Goal: Find specific page/section: Find specific page/section

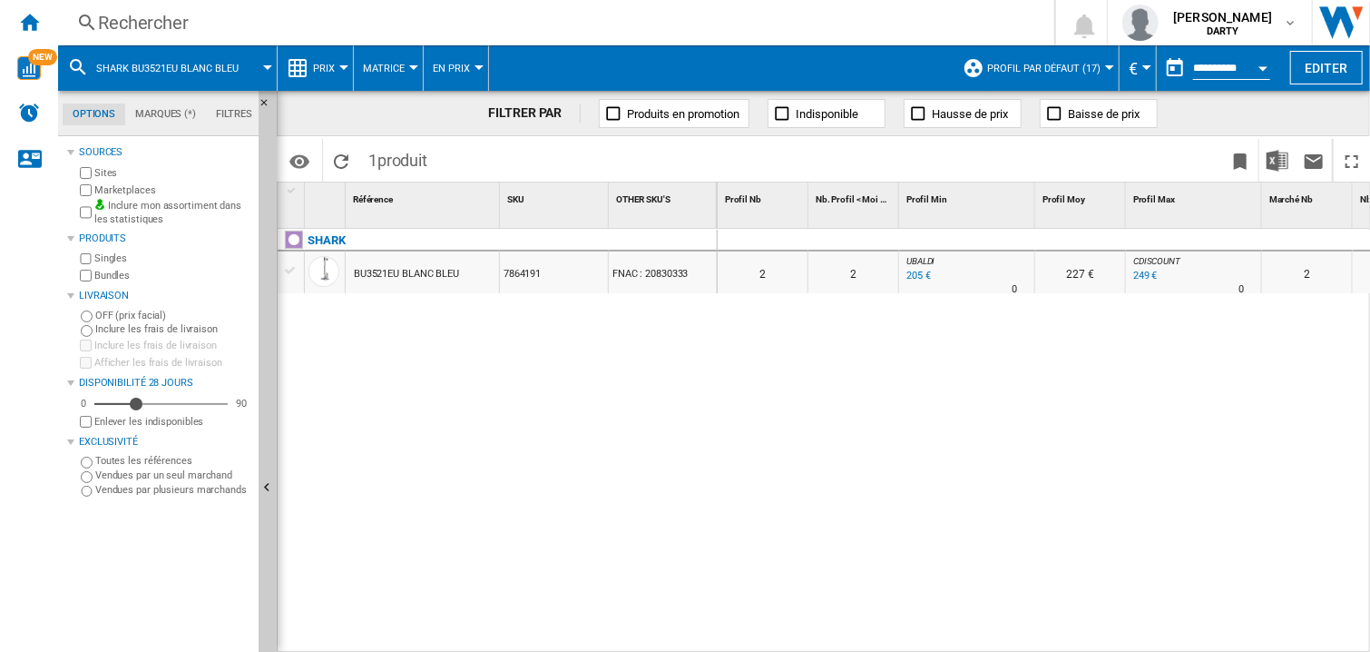
scroll to position [0, 575]
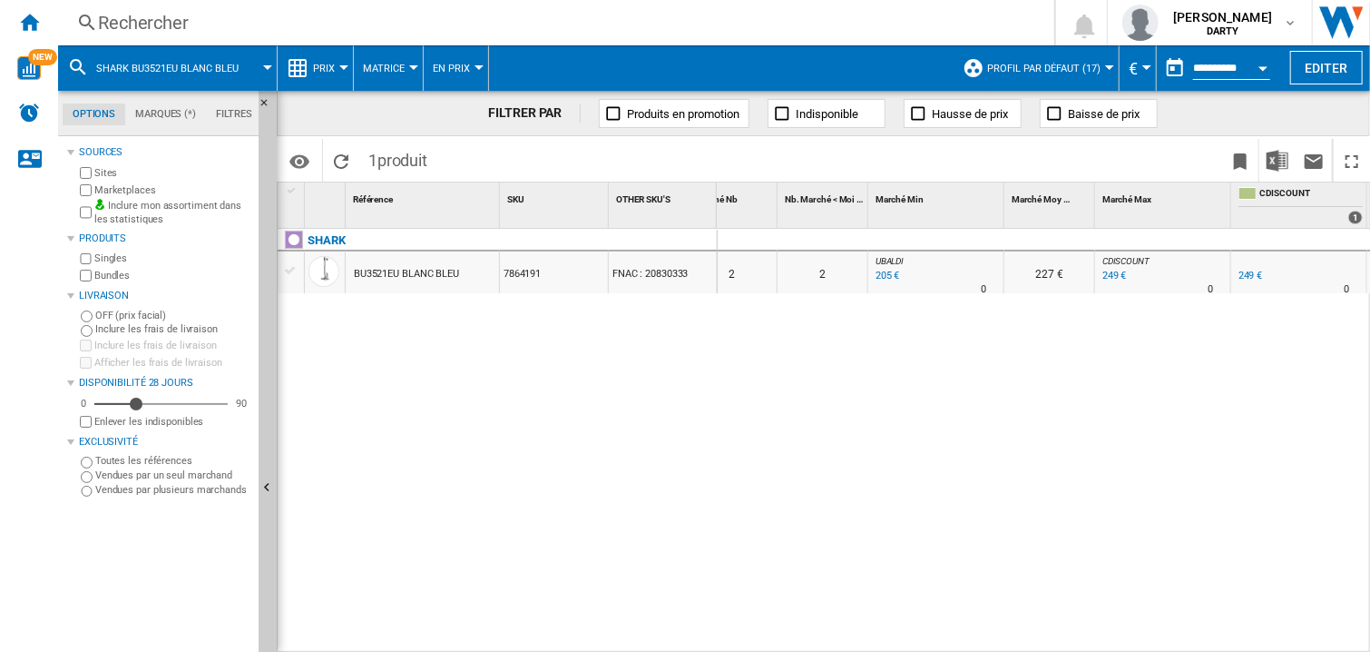
click at [131, 30] on div "Rechercher" at bounding box center [552, 22] width 909 height 25
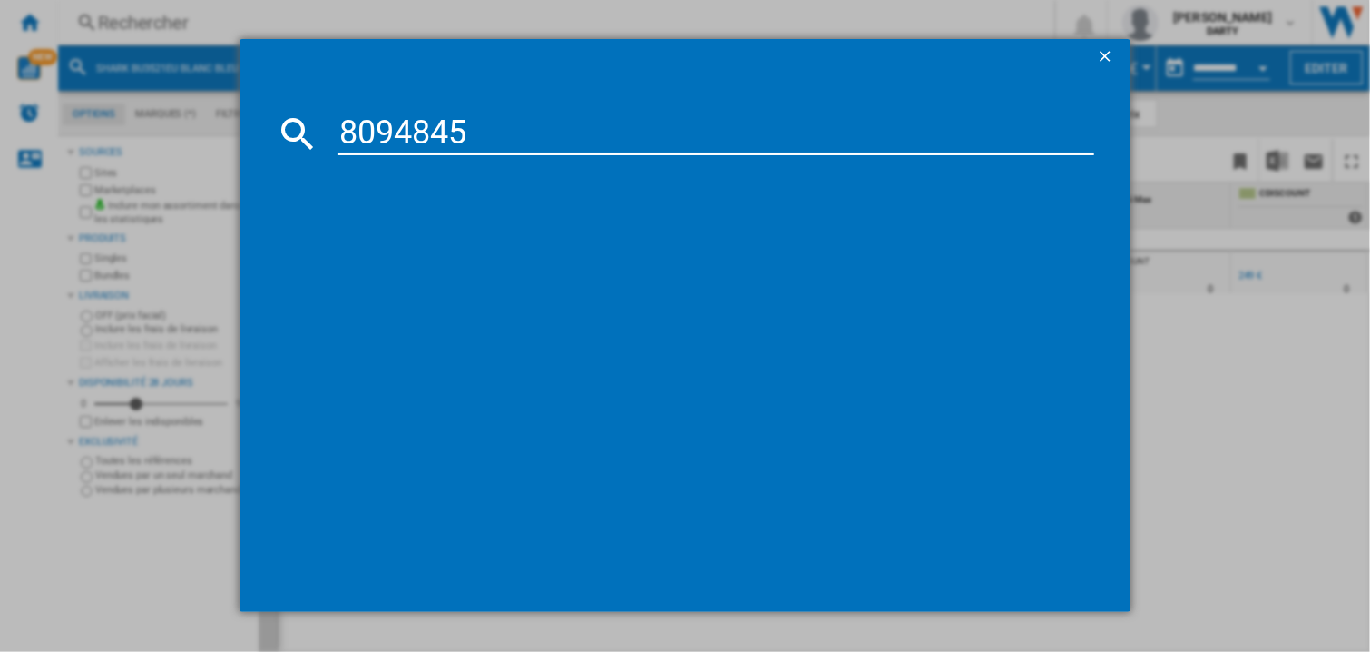
type input "8094845"
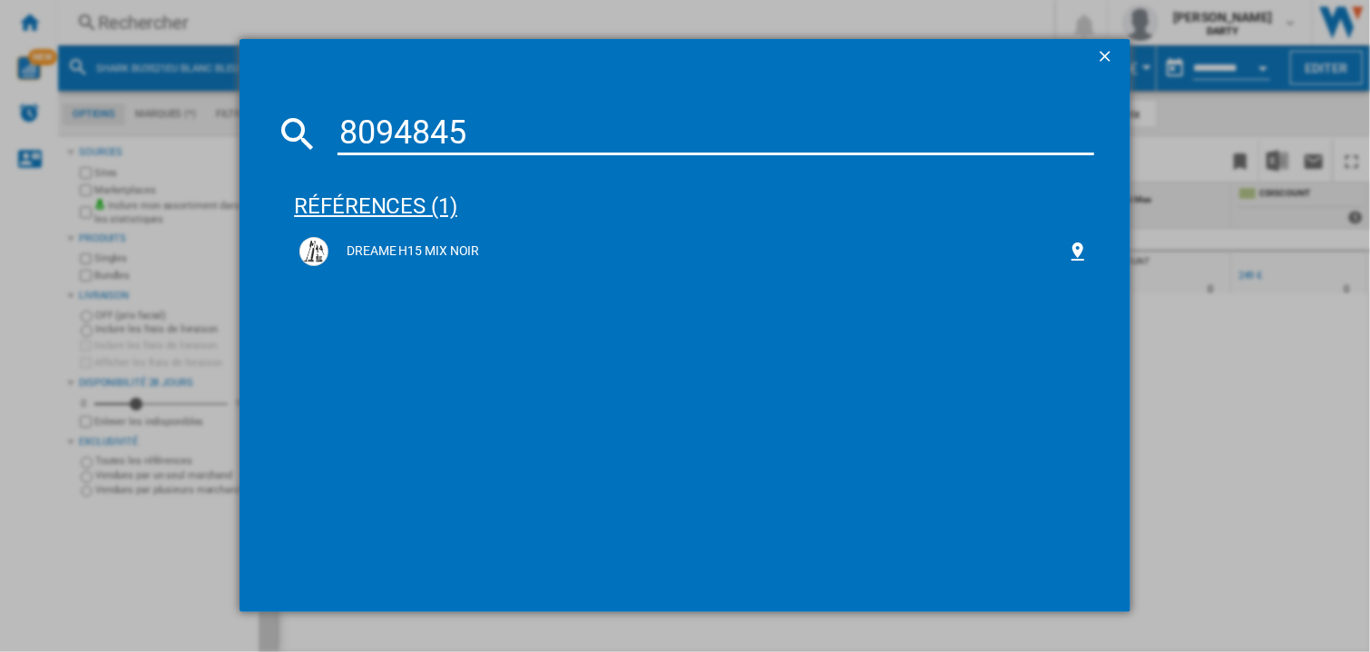
click at [406, 246] on div "DREAME H15 MIX NOIR" at bounding box center [698, 251] width 739 height 18
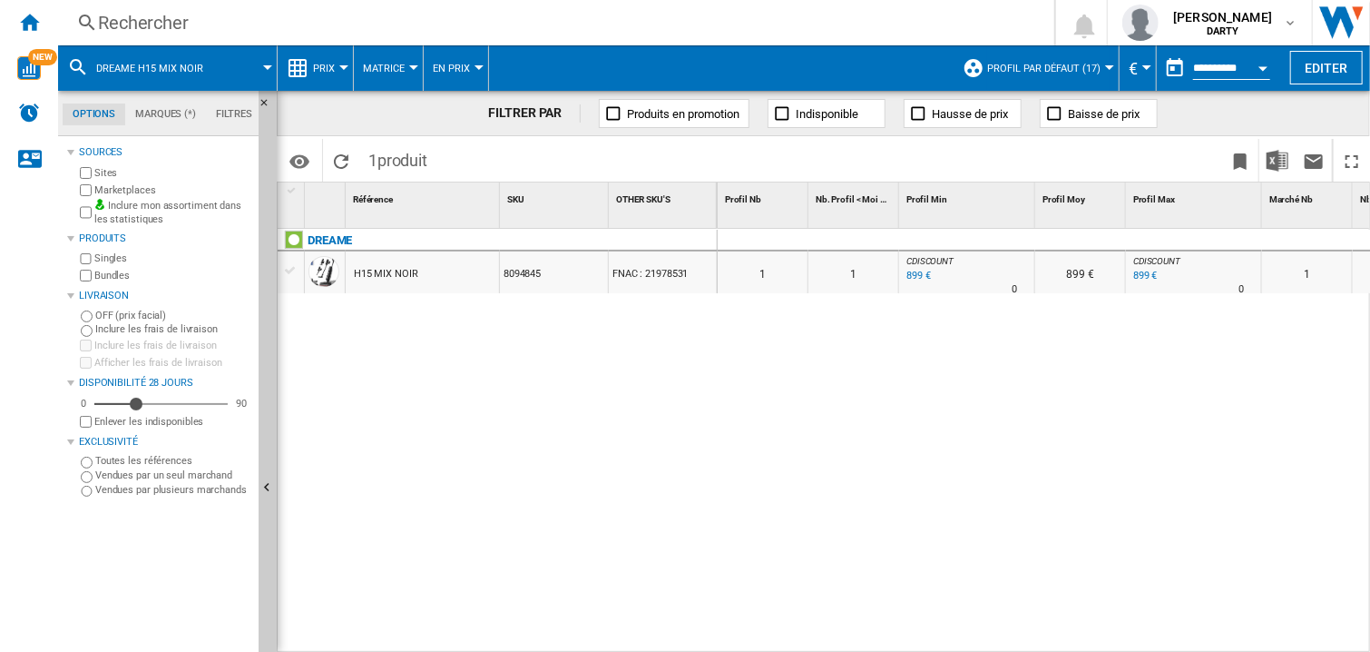
click at [974, 450] on div "0 0 0 0 1 1 CDISCOUNT : FR CDISCOUNT -1.0 % 899 € % N/A 0 CDISCOUNT : FR CDISCO…" at bounding box center [1044, 441] width 653 height 425
click at [1022, 230] on div at bounding box center [967, 241] width 136 height 22
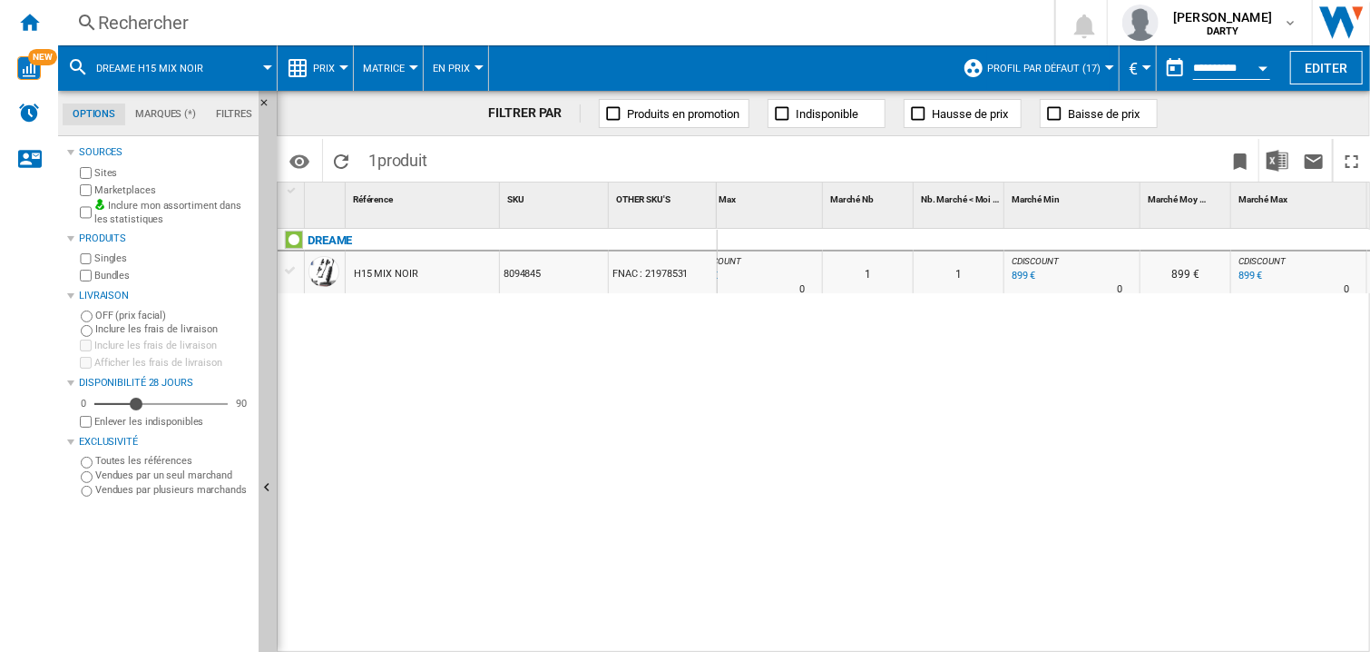
click at [1027, 450] on div "0 0 0 0 1 1 CDISCOUNT : FR CDISCOUNT -1.0 % 899 € % N/A 0 CDISCOUNT : FR CDISCO…" at bounding box center [1044, 441] width 653 height 425
click at [131, 33] on div "Rechercher" at bounding box center [552, 22] width 909 height 25
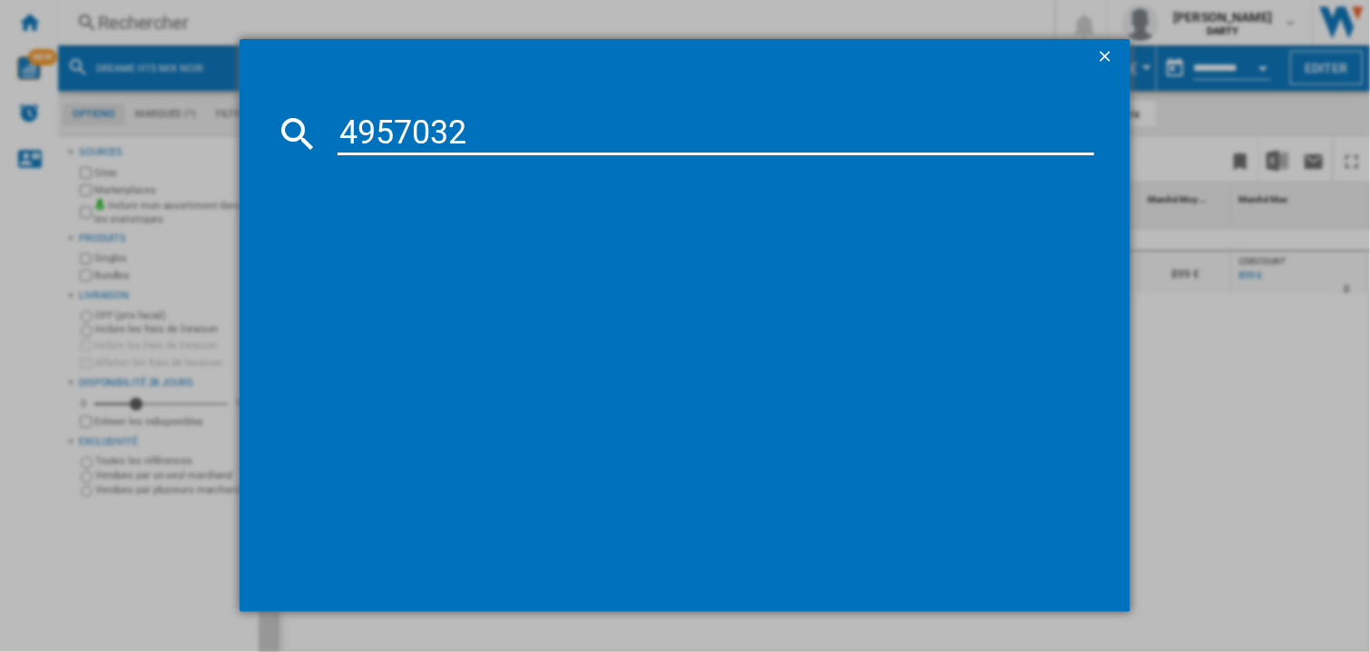
type input "4957032"
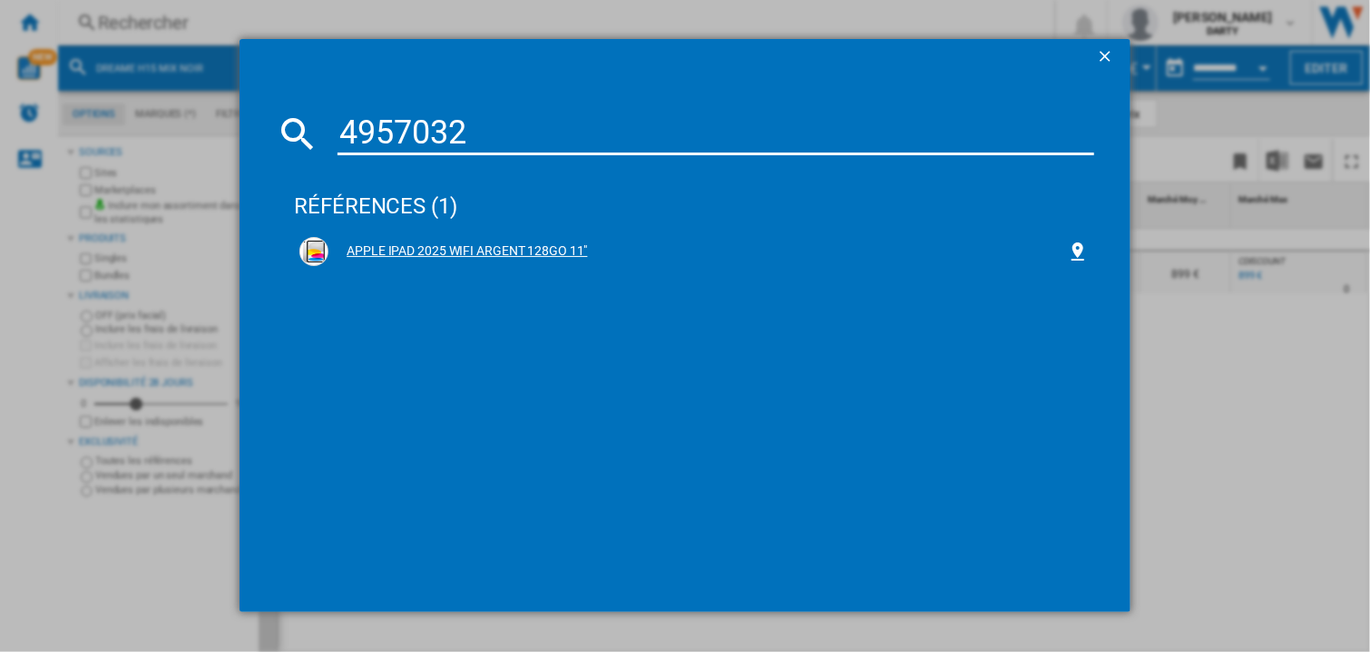
click at [501, 239] on div "APPLE IPAD 2025 WIFI ARGENT 128GO 11"" at bounding box center [694, 251] width 790 height 29
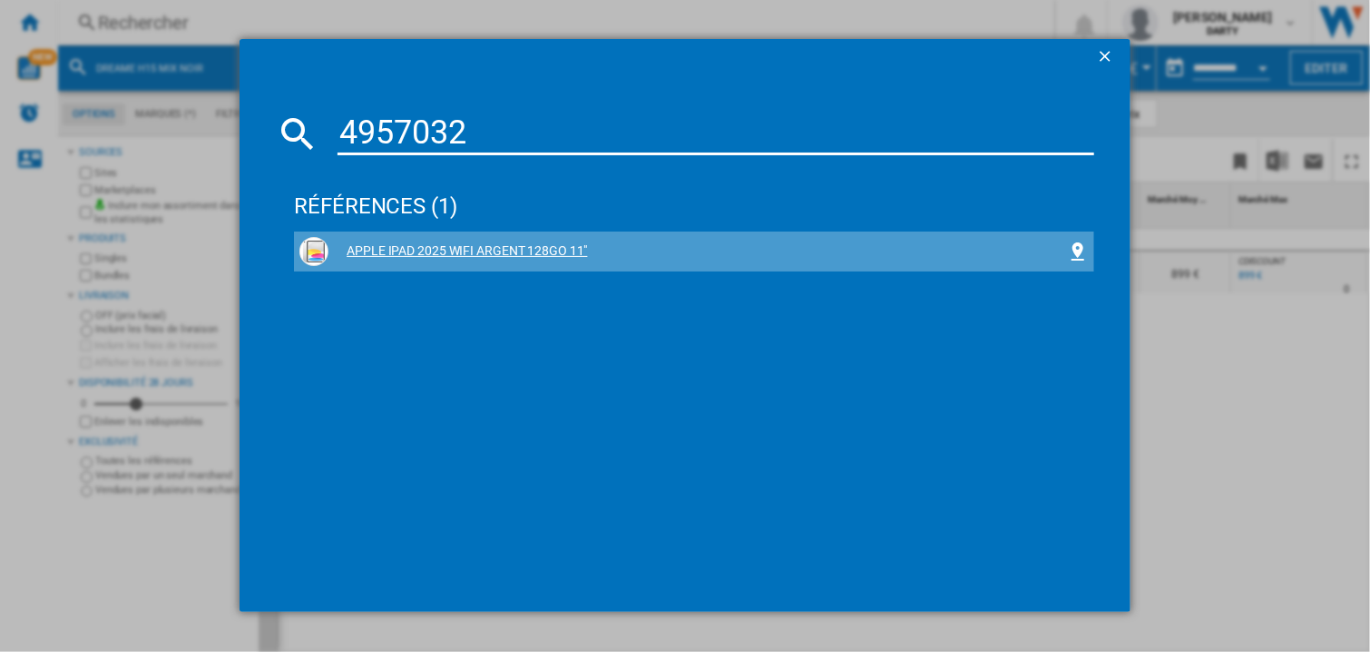
click at [515, 239] on div "APPLE IPAD 2025 WIFI ARGENT 128GO 11"" at bounding box center [694, 251] width 790 height 29
click at [516, 254] on div "APPLE IPAD 2025 WIFI ARGENT 128GO 11"" at bounding box center [698, 251] width 739 height 18
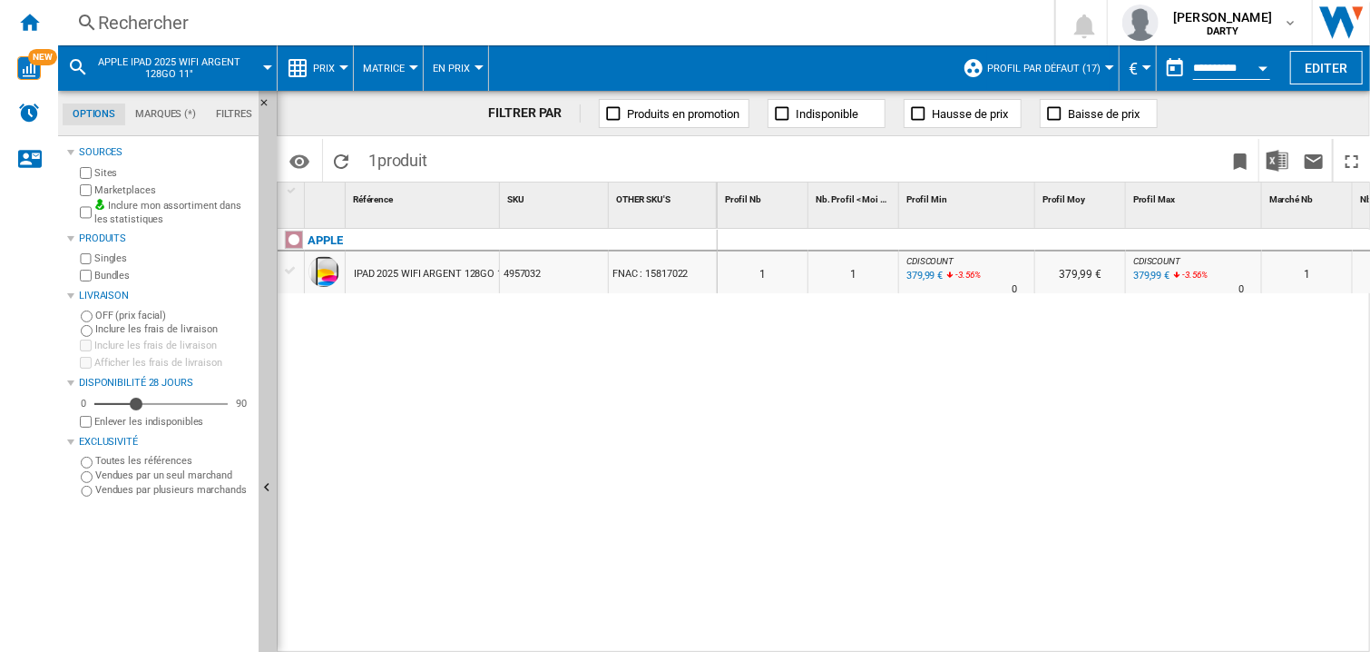
click at [959, 419] on div "0 0 0 0 1 1 CDISCOUNT : FR CDISCOUNT -1.0 % 379,99 € -3.56 % N/A 0 CDISCOUNT : …" at bounding box center [1044, 441] width 653 height 425
click at [1020, 242] on div at bounding box center [967, 241] width 136 height 22
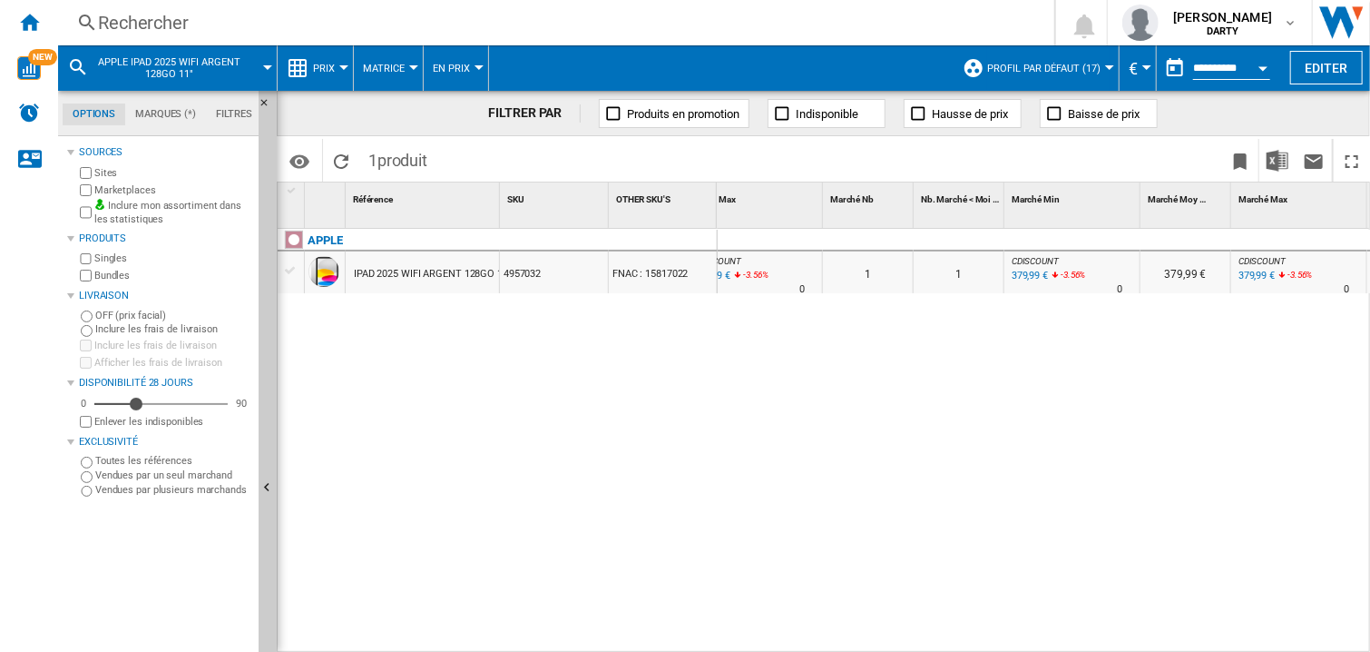
scroll to position [0, 91]
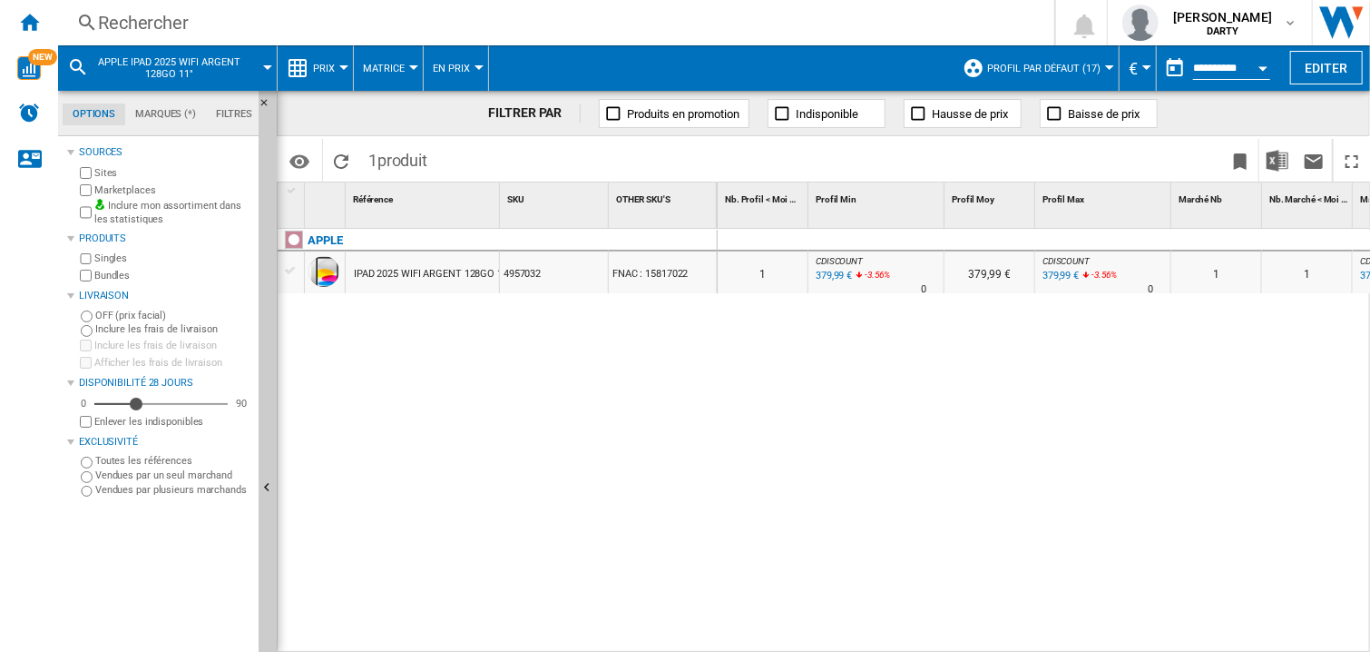
click at [933, 390] on div "0 0 0 0 1 1 CDISCOUNT : FR CDISCOUNT -1.0 % 379,99 € -3.56 % N/A 0 CDISCOUNT : …" at bounding box center [1044, 441] width 653 height 425
click at [121, 18] on div "Rechercher" at bounding box center [552, 22] width 909 height 25
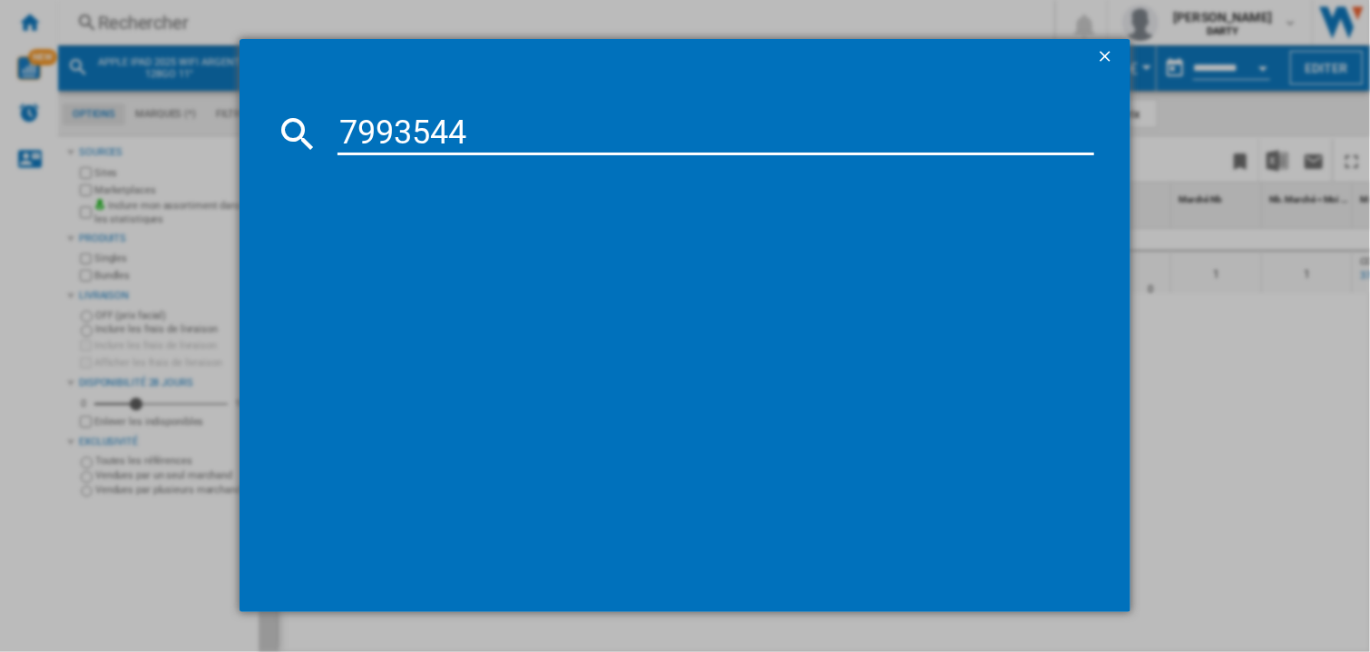
type input "7993544"
click at [381, 242] on div "TCL 65C89K NOIR 65"" at bounding box center [698, 251] width 739 height 18
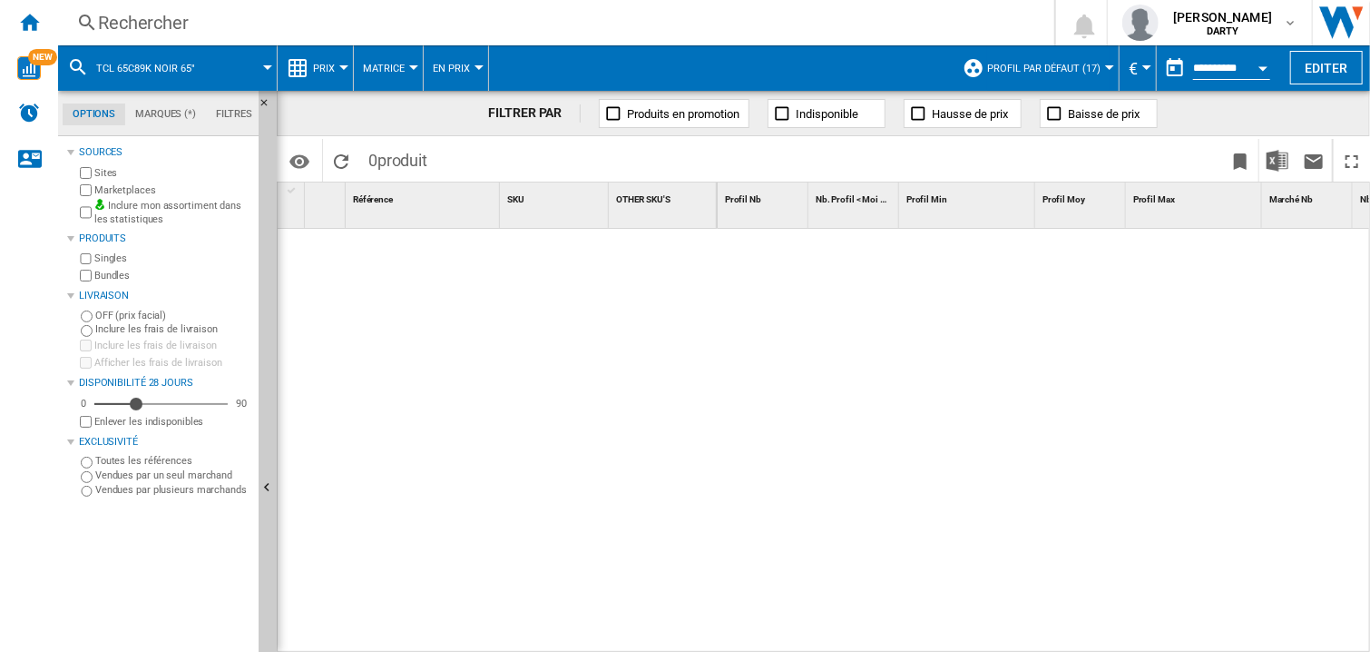
click at [867, 378] on div at bounding box center [1044, 441] width 653 height 425
drag, startPoint x: 911, startPoint y: 338, endPoint x: 923, endPoint y: 312, distance: 28.0
click at [911, 335] on div at bounding box center [1044, 441] width 653 height 425
drag, startPoint x: 808, startPoint y: 275, endPoint x: 672, endPoint y: 52, distance: 261.0
click at [809, 273] on div at bounding box center [1044, 441] width 653 height 425
